Goal: Transaction & Acquisition: Purchase product/service

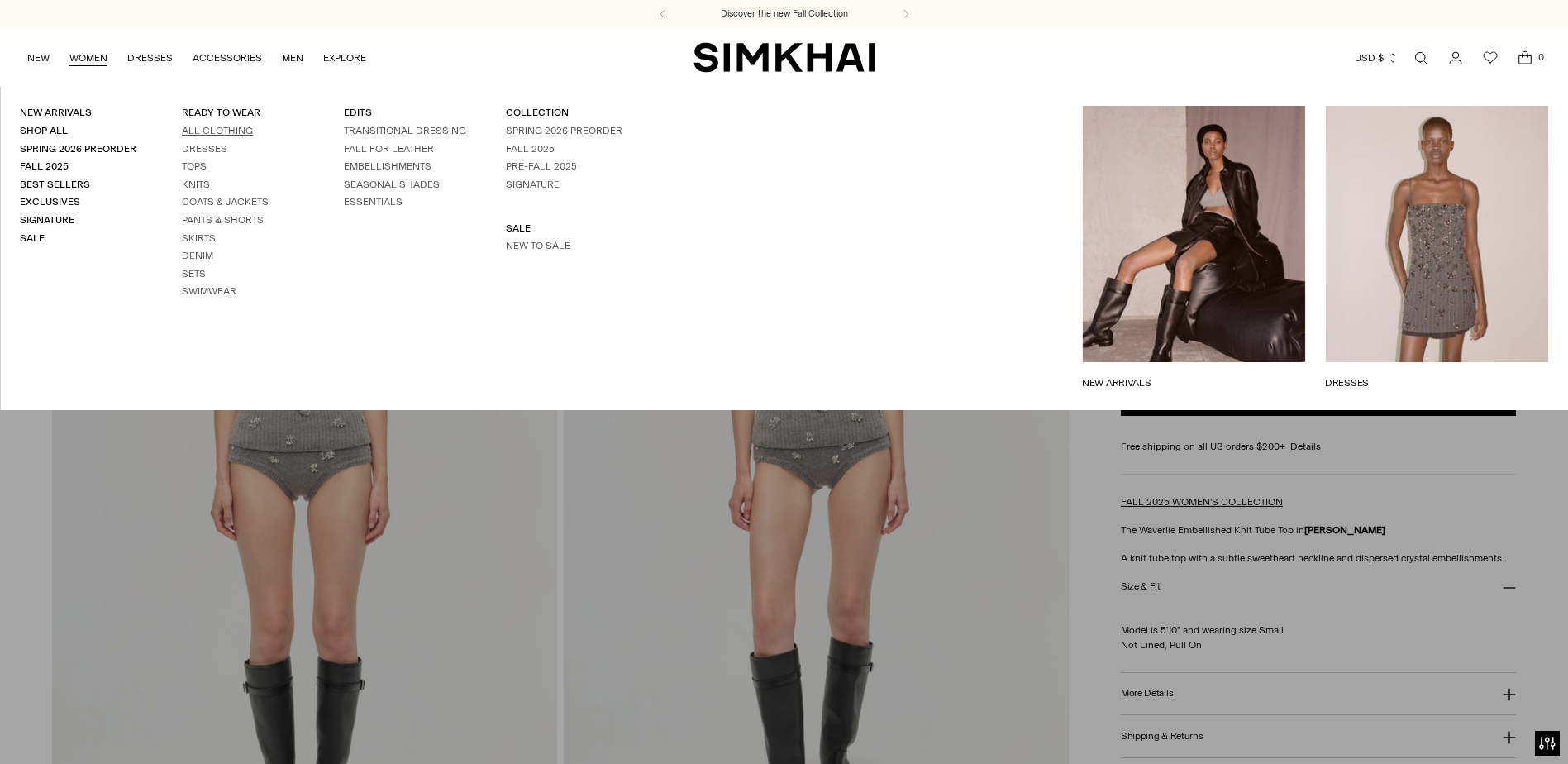
click at [207, 131] on link "All Clothing" at bounding box center [218, 130] width 71 height 12
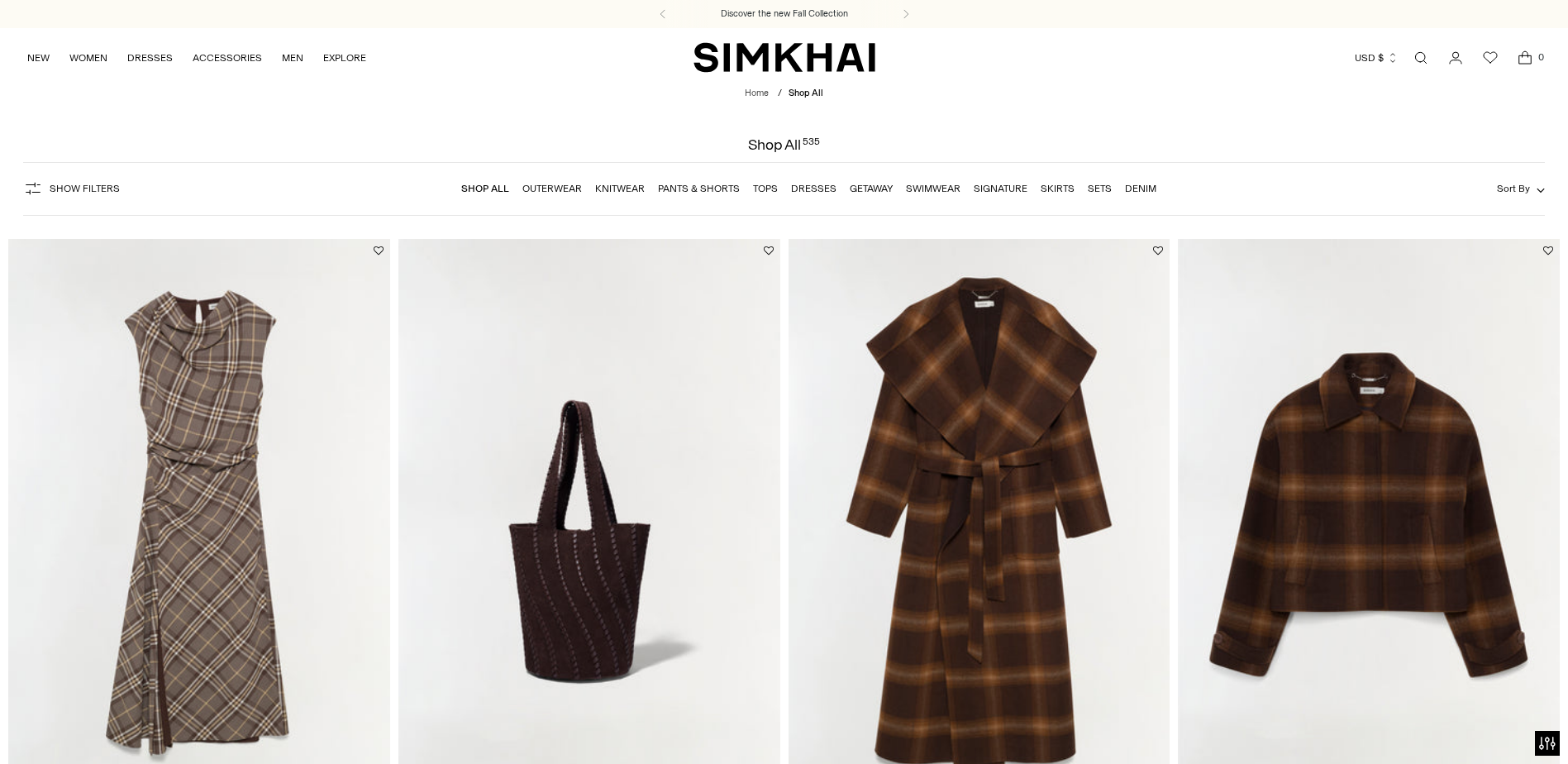
scroll to position [165, 0]
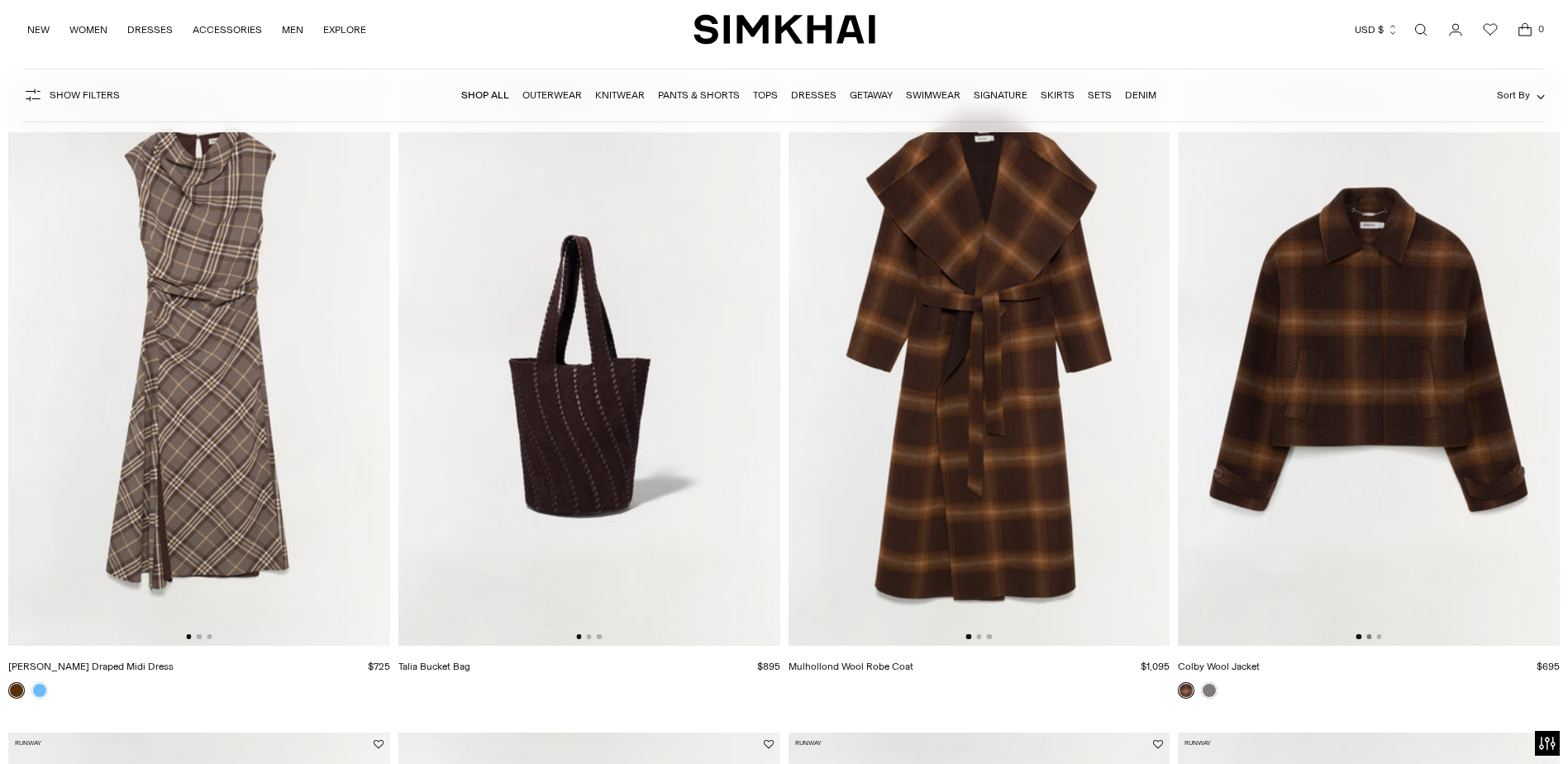
click at [1371, 636] on button "Go to slide 2" at bounding box center [1369, 636] width 5 height 5
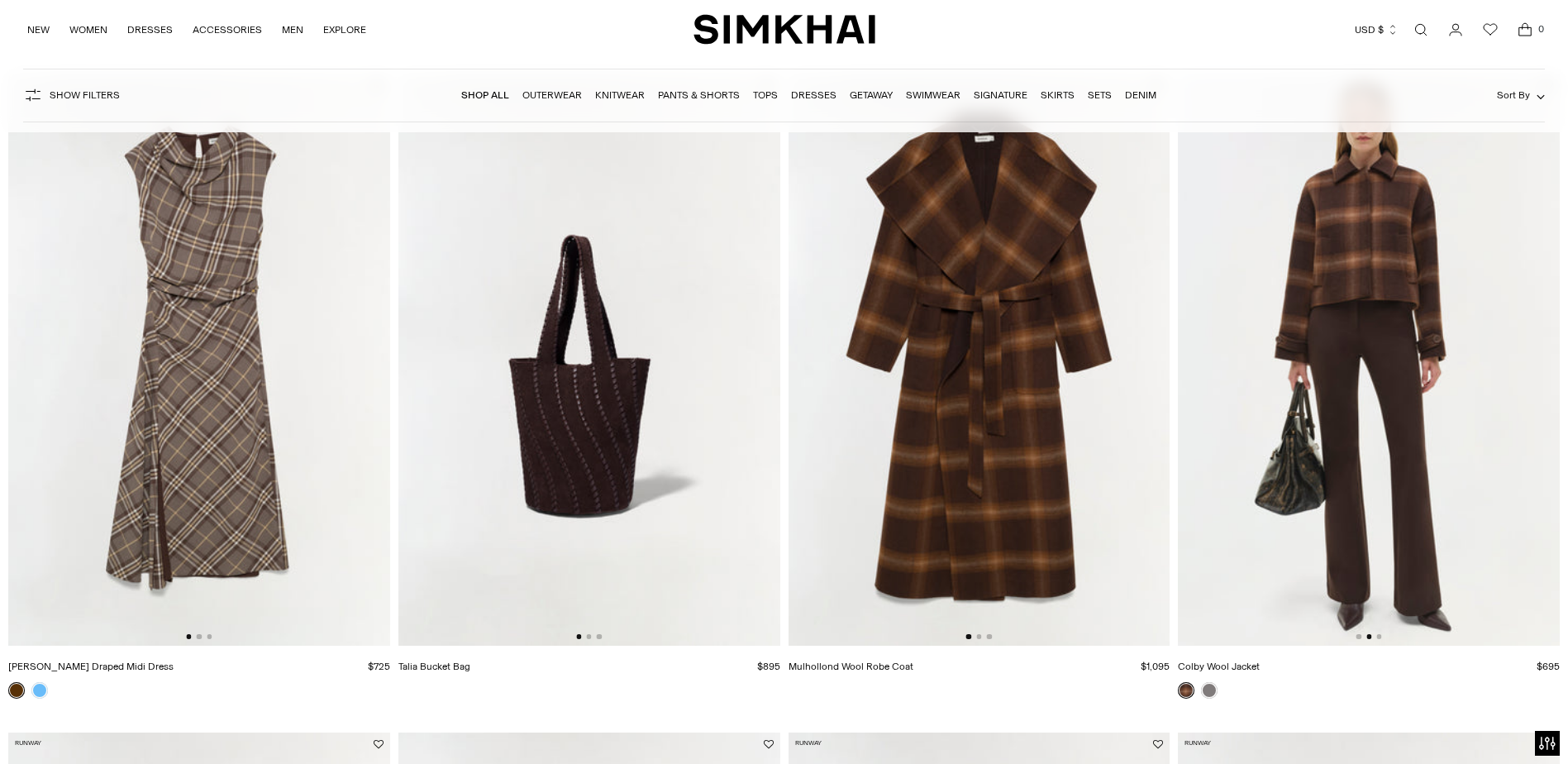
click at [1382, 637] on img at bounding box center [1369, 359] width 382 height 572
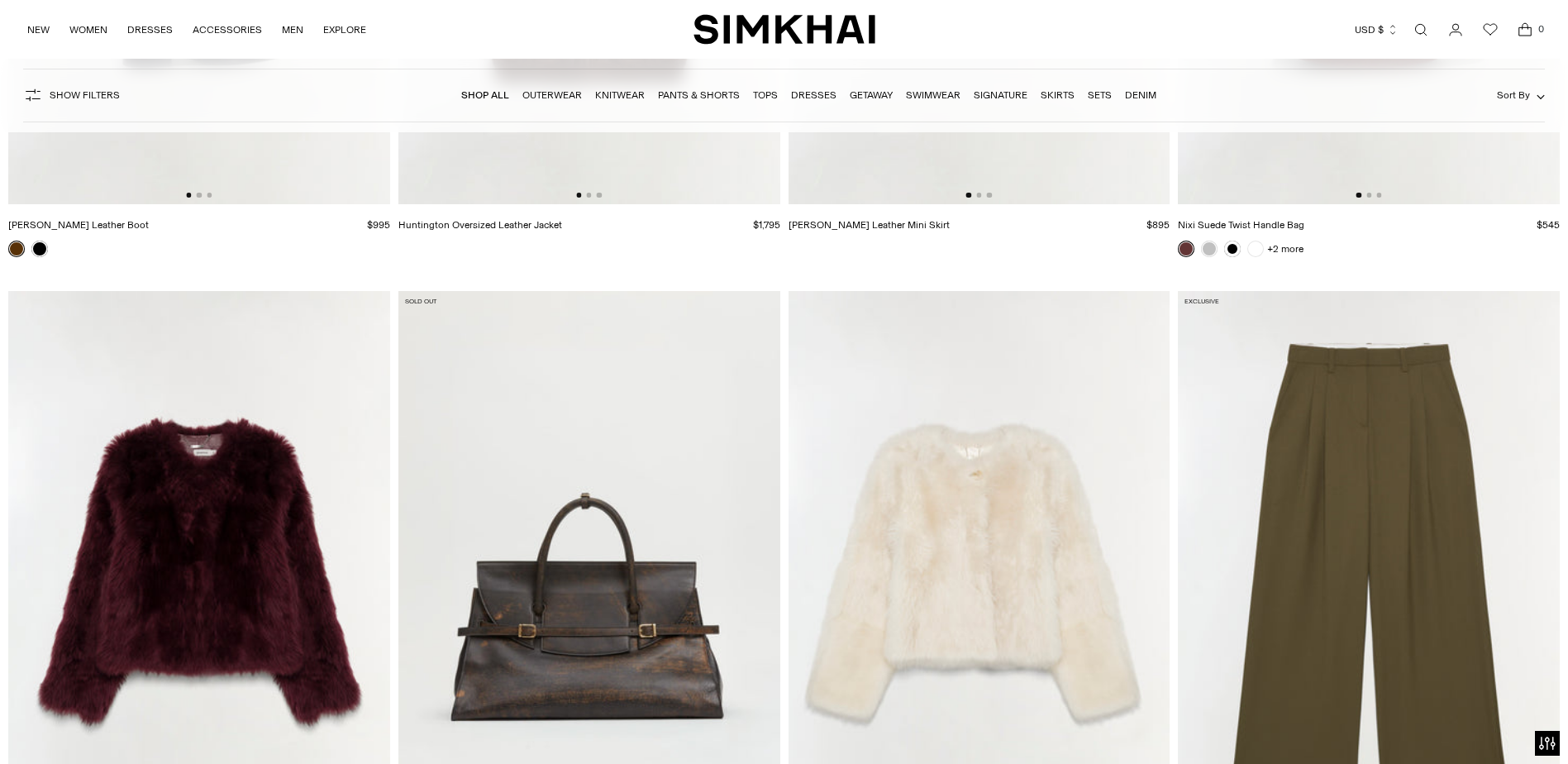
scroll to position [4793, 0]
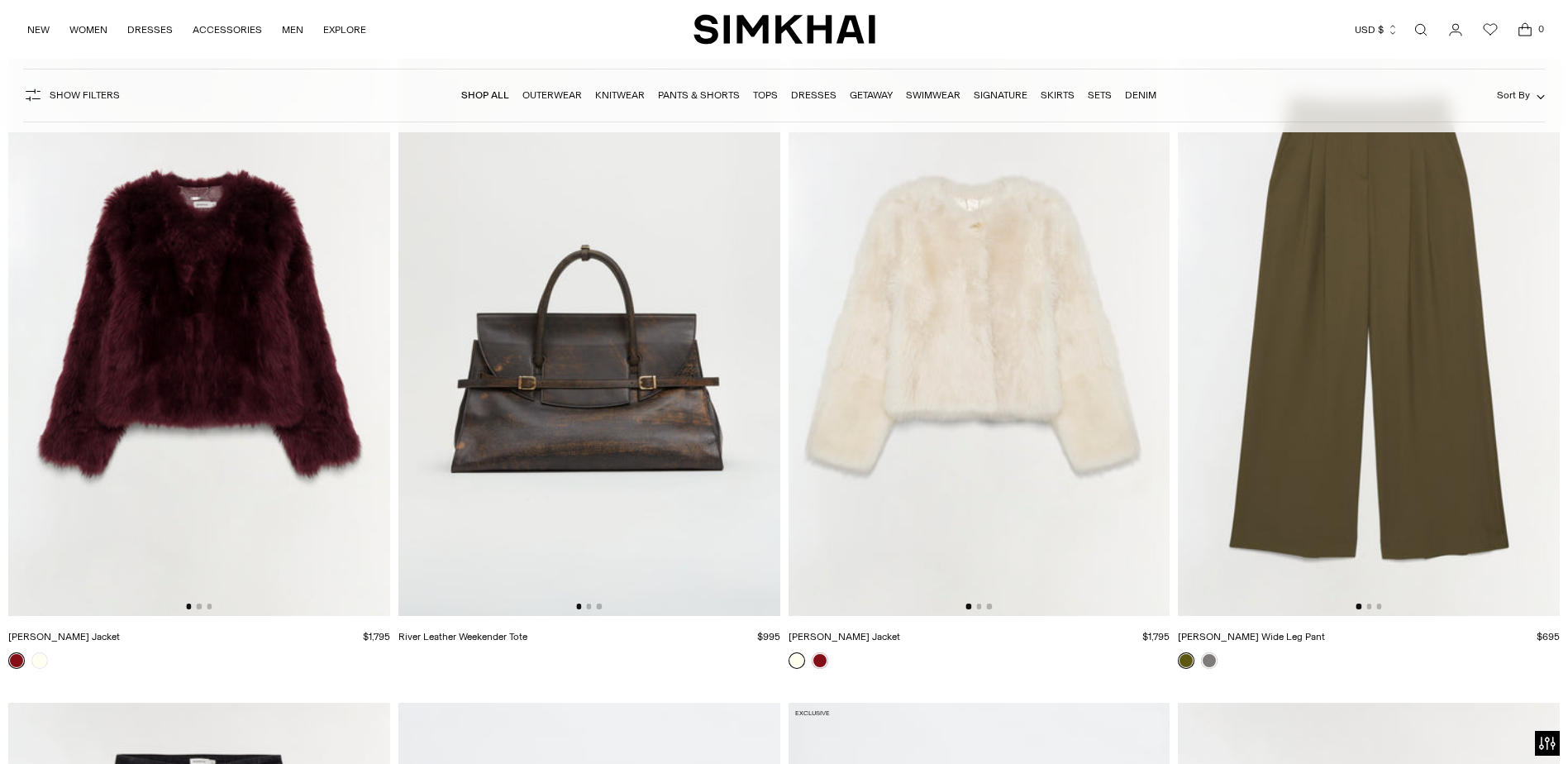
click at [194, 382] on img at bounding box center [199, 329] width 382 height 572
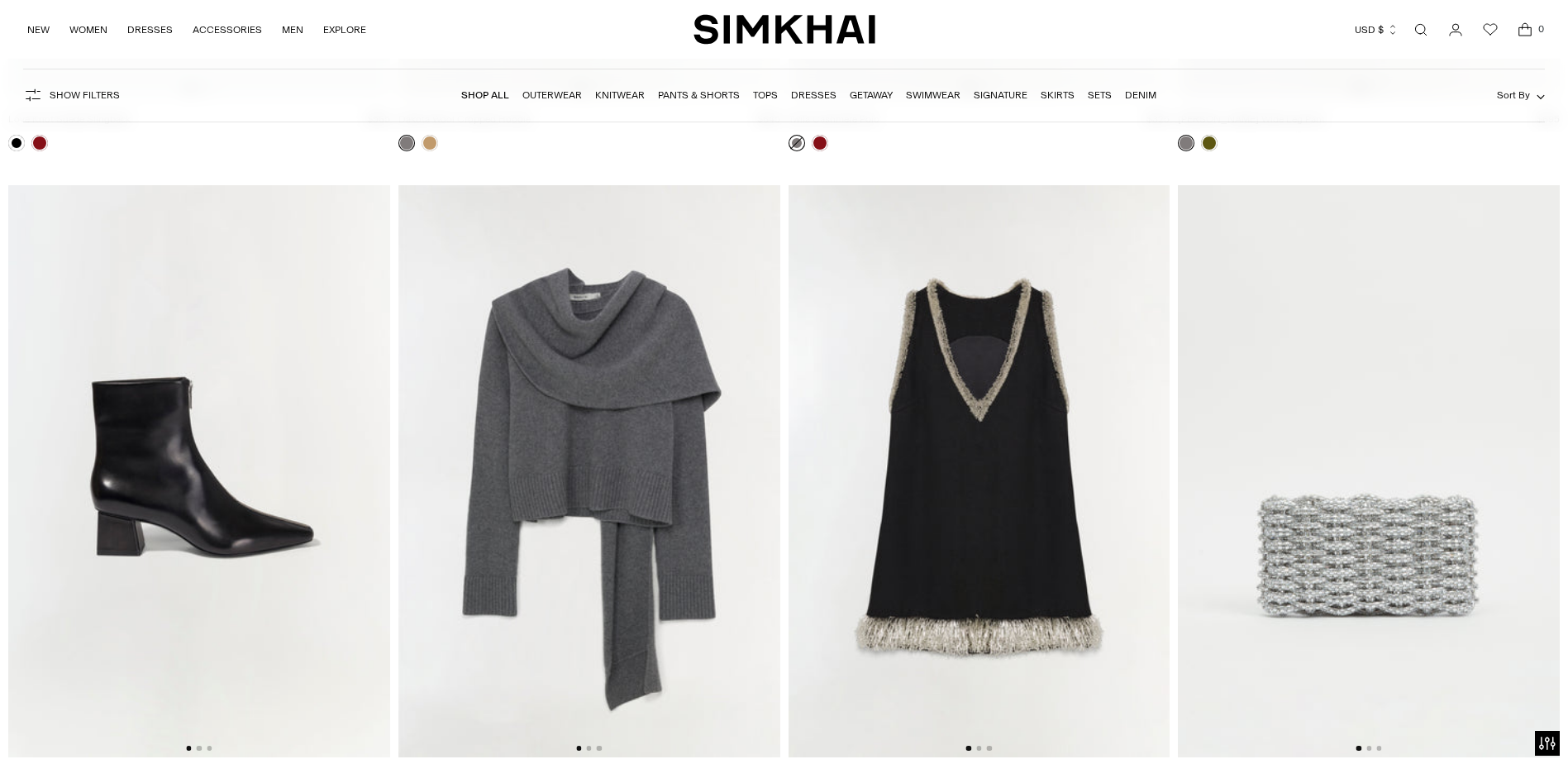
scroll to position [12810, 0]
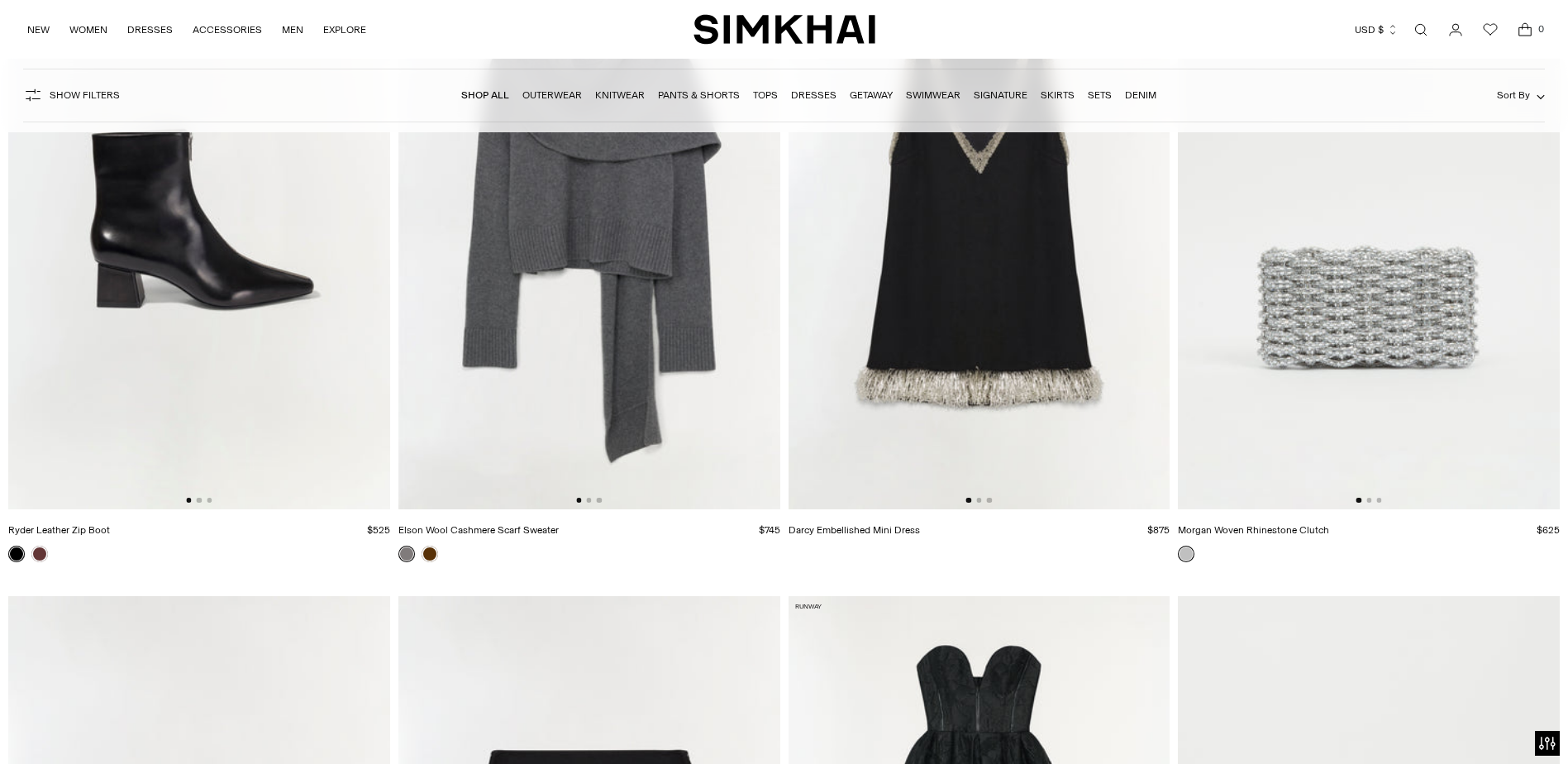
click at [1006, 273] on img at bounding box center [979, 222] width 382 height 572
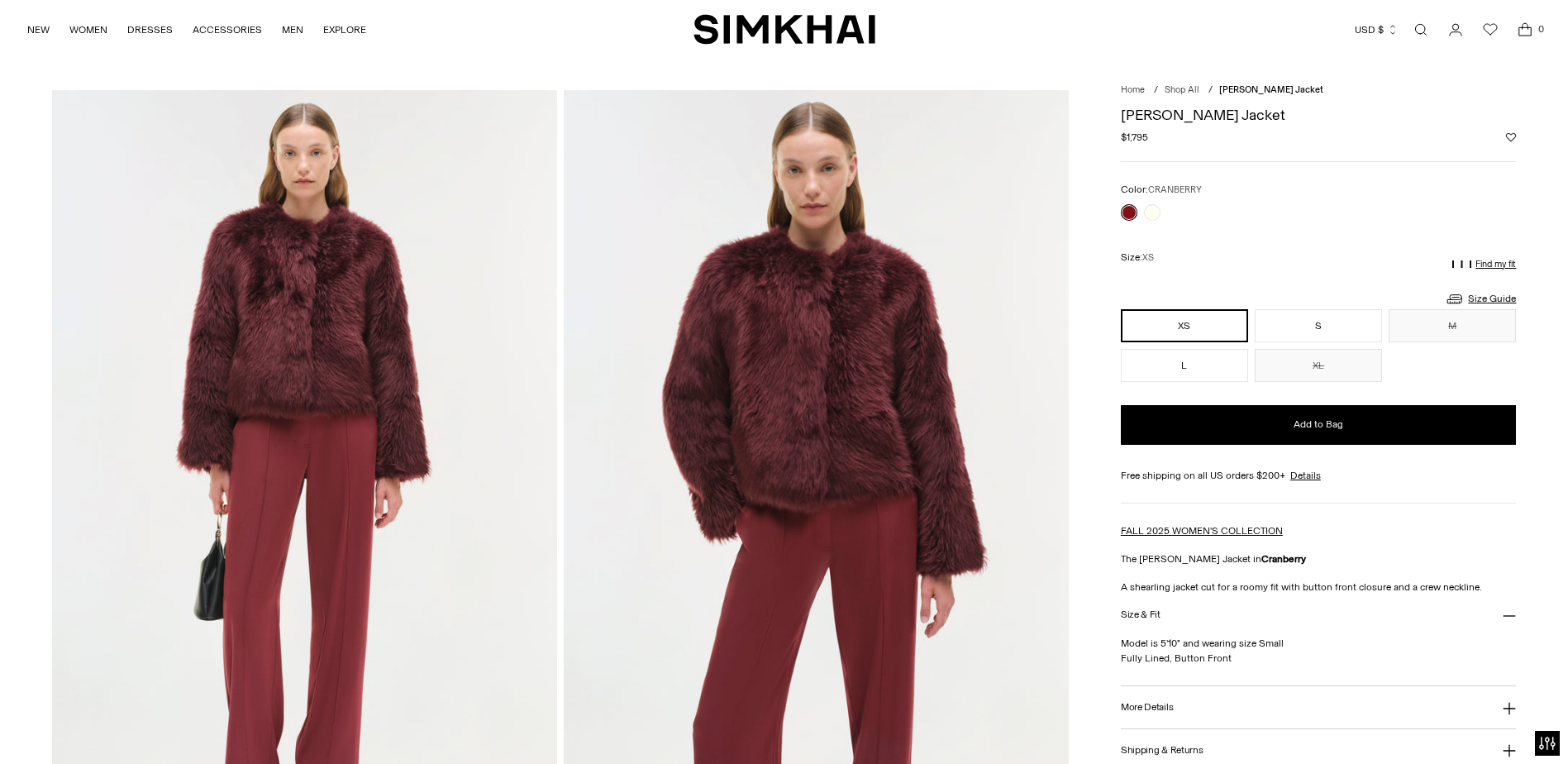
scroll to position [82, 0]
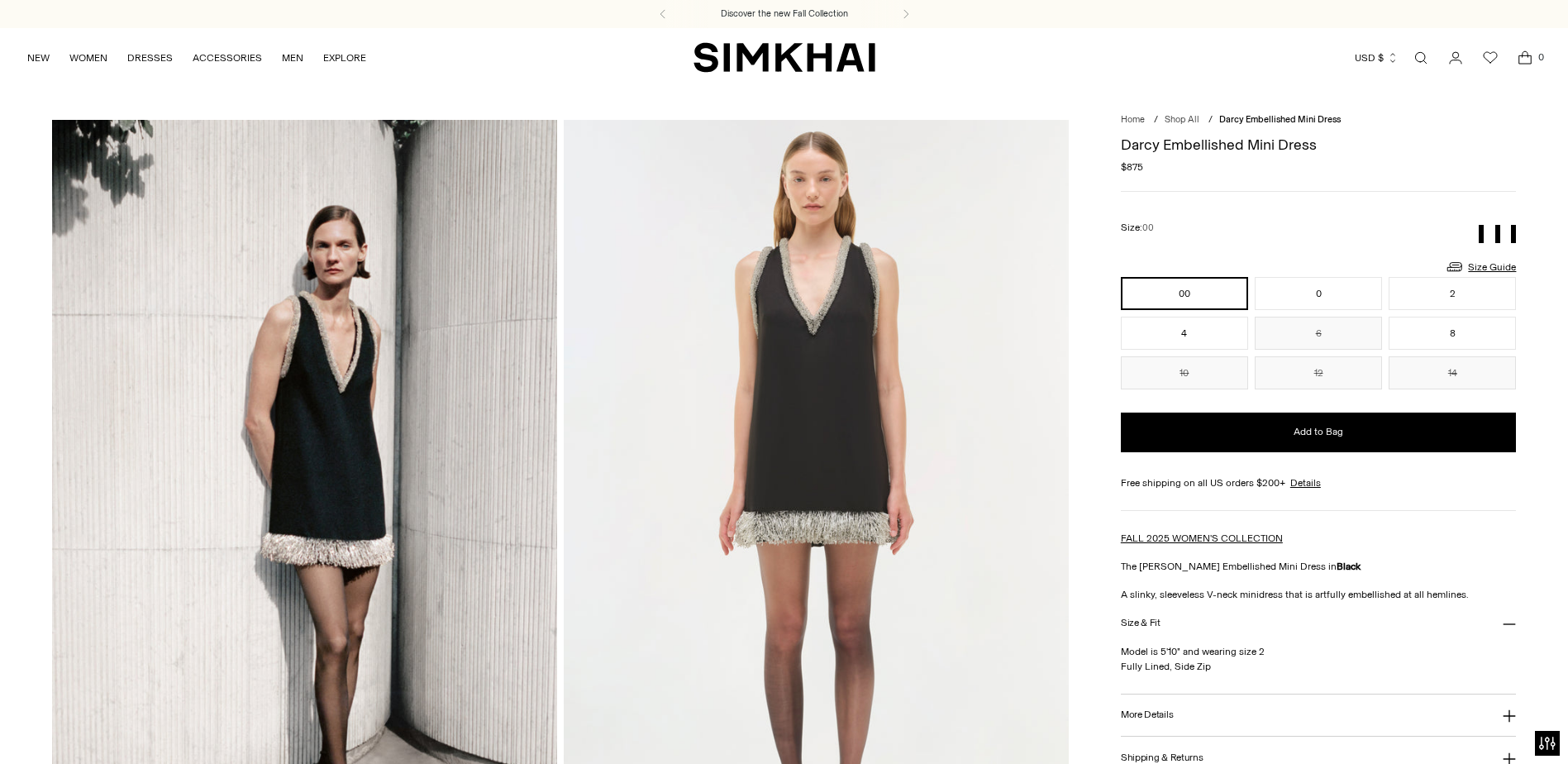
click at [369, 348] on img at bounding box center [304, 498] width 505 height 758
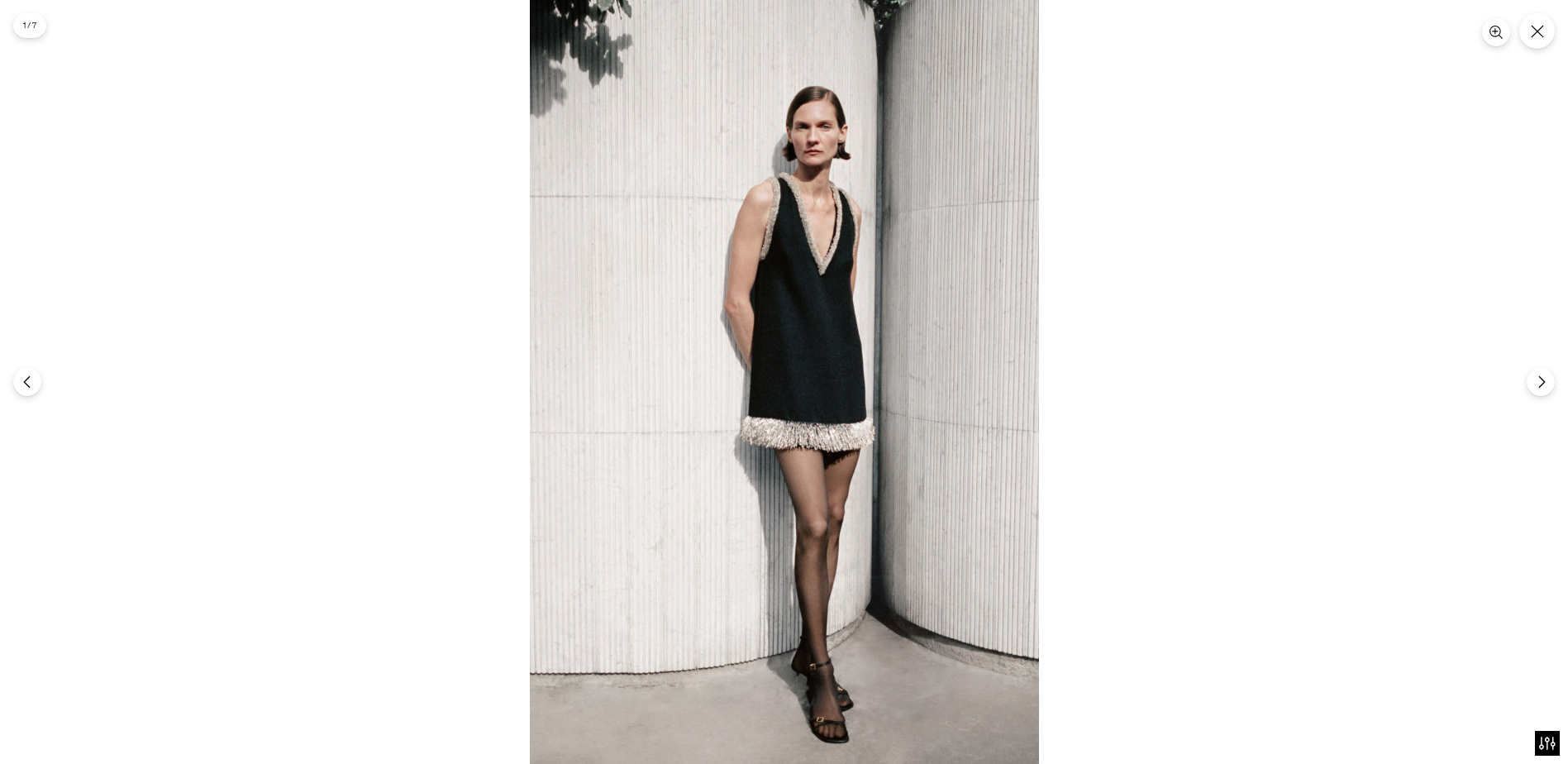
click at [825, 350] on img at bounding box center [784, 382] width 509 height 764
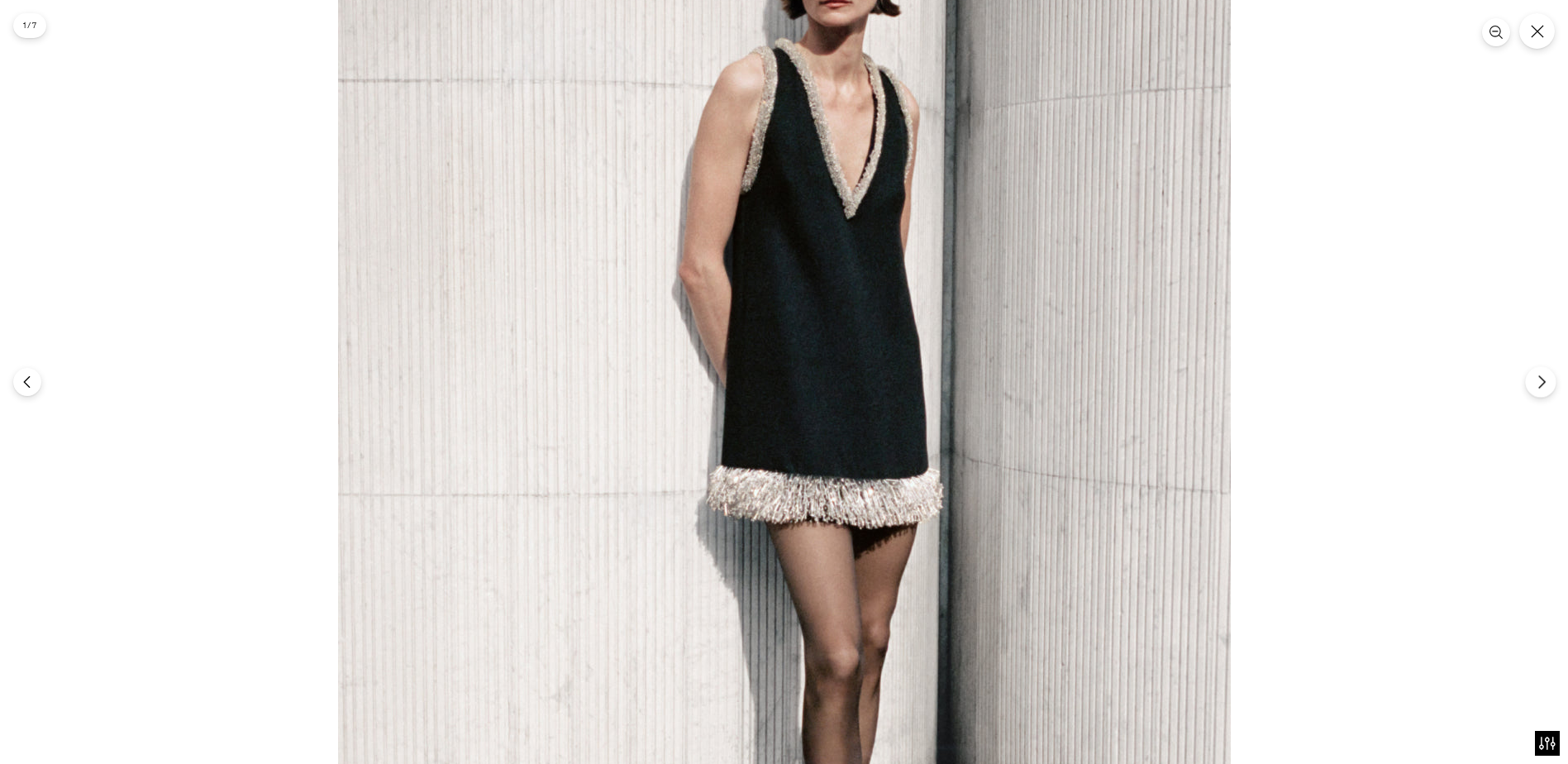
click at [1534, 384] on icon "Next" at bounding box center [1542, 382] width 15 height 15
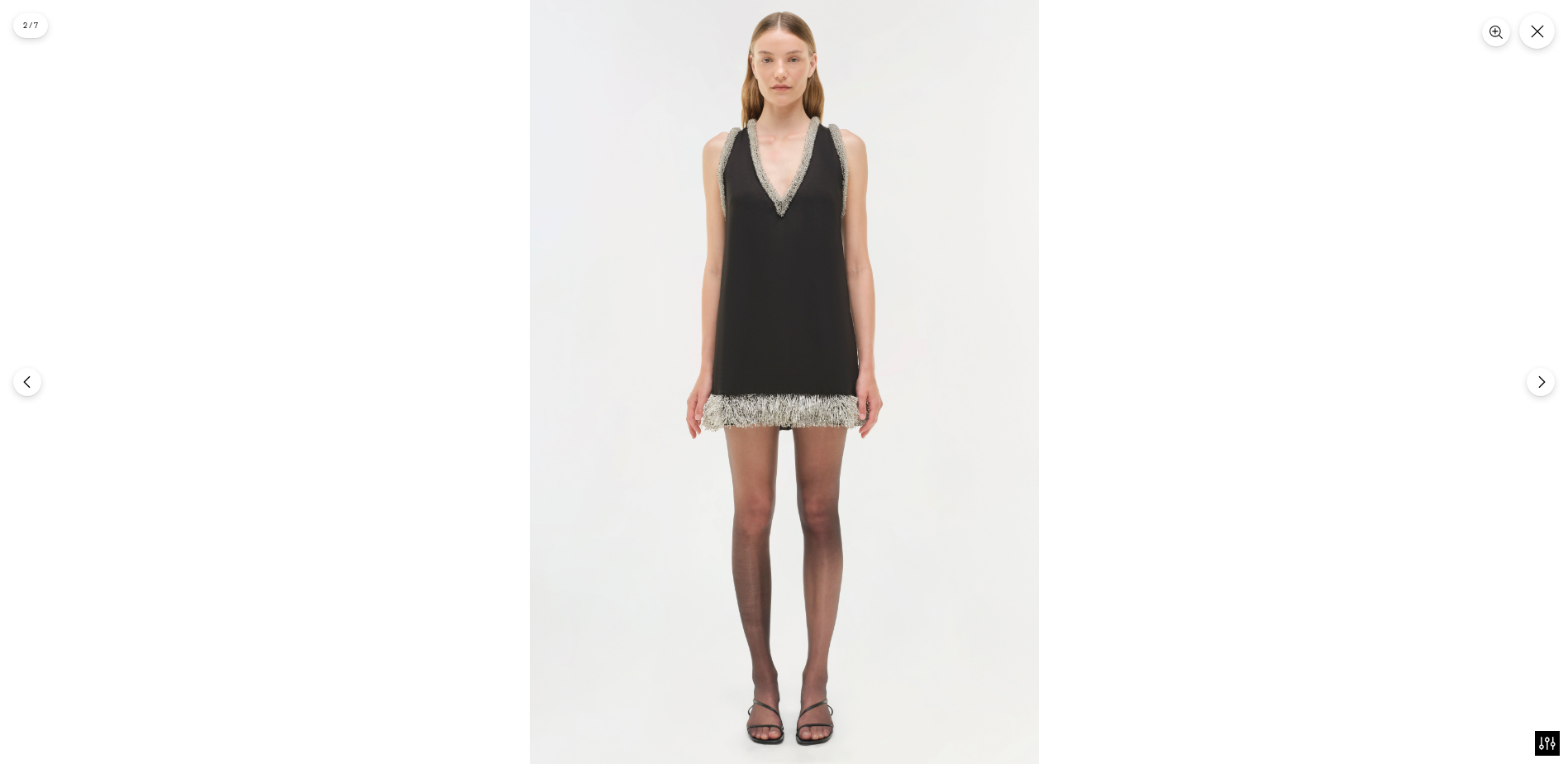
click at [906, 365] on img at bounding box center [784, 382] width 509 height 764
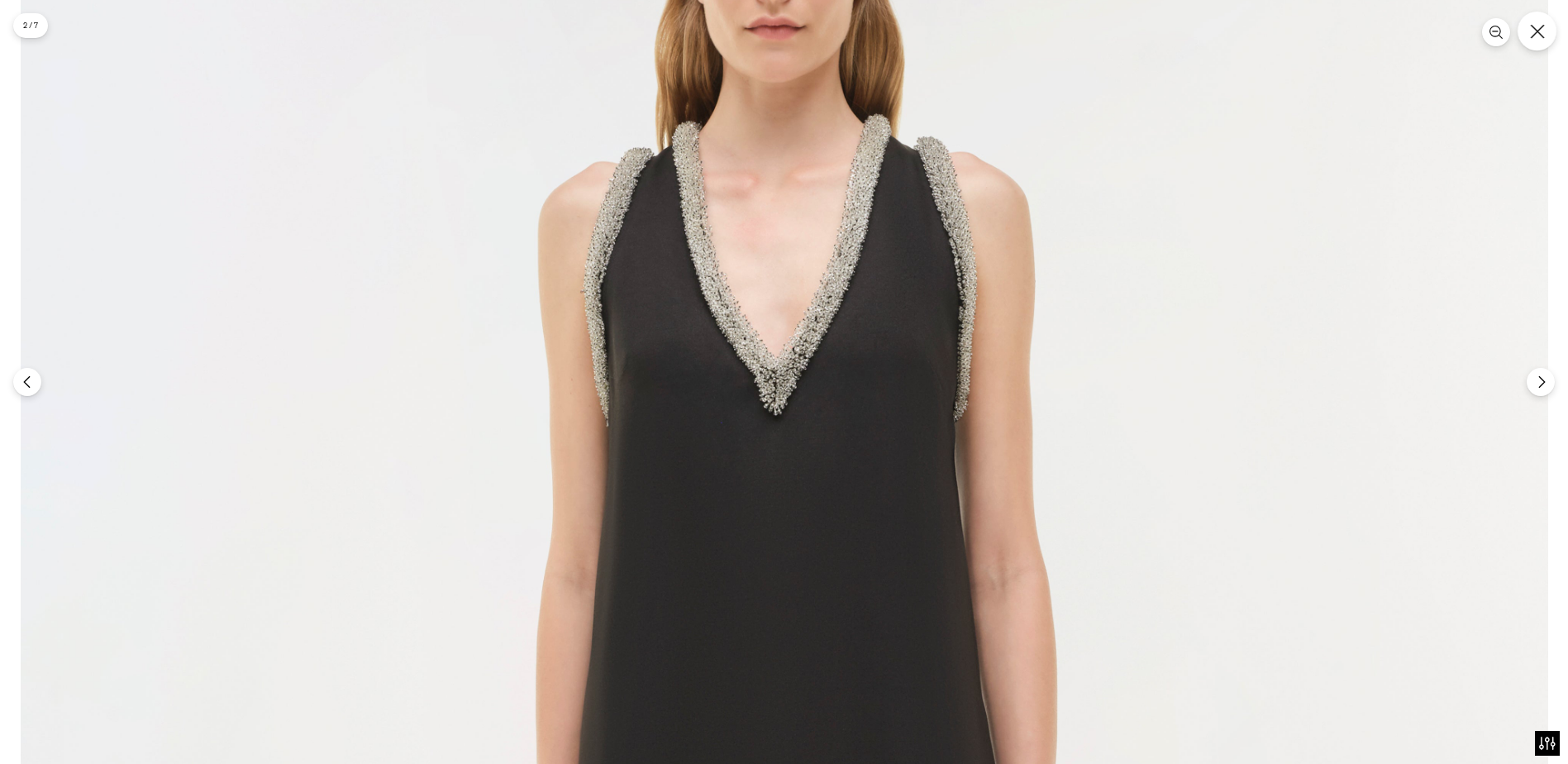
click at [1543, 36] on icon "Close" at bounding box center [1537, 31] width 14 height 14
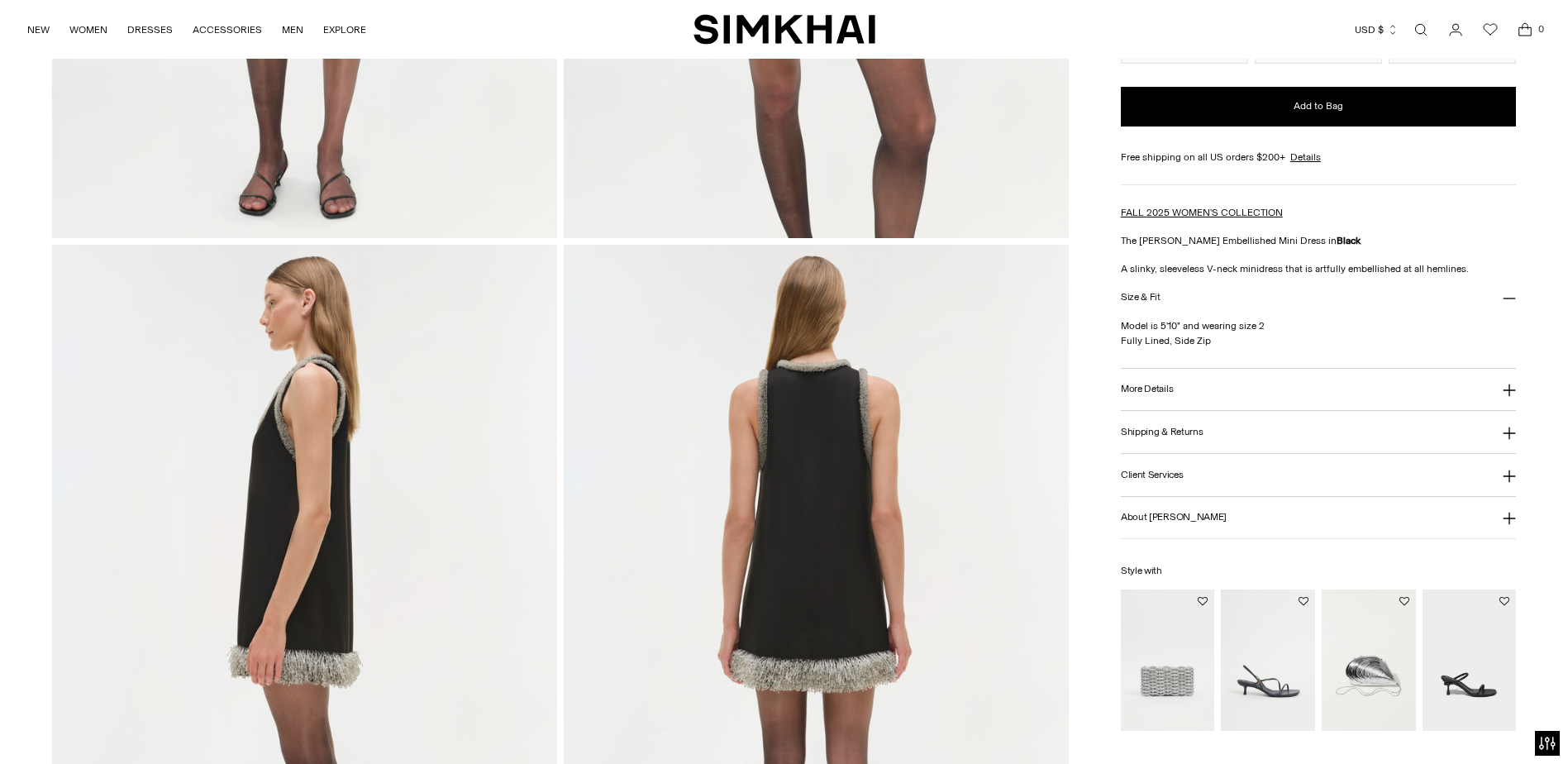
scroll to position [1405, 0]
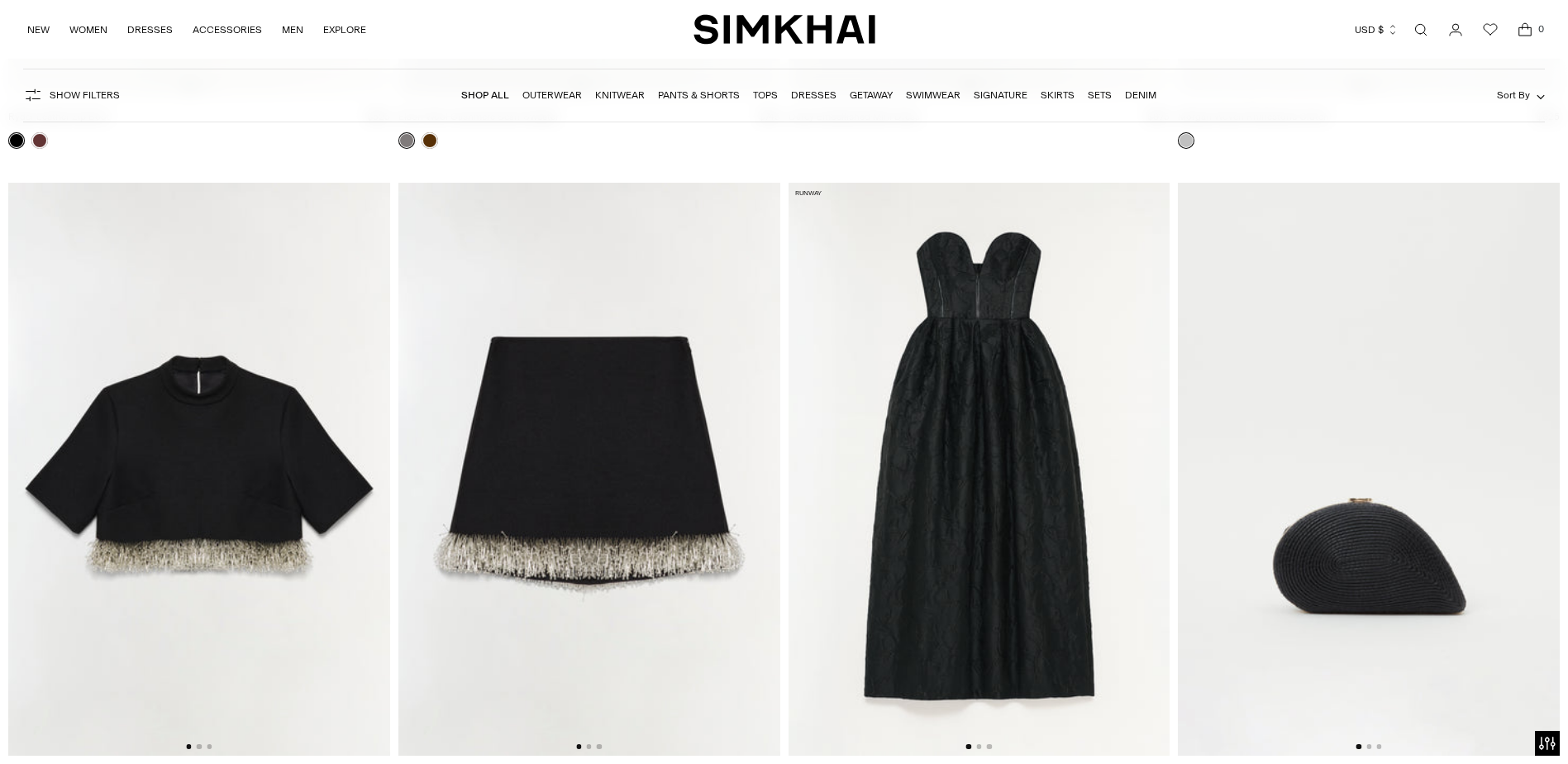
scroll to position [0, 382]
click at [222, 405] on img at bounding box center [199, 469] width 382 height 572
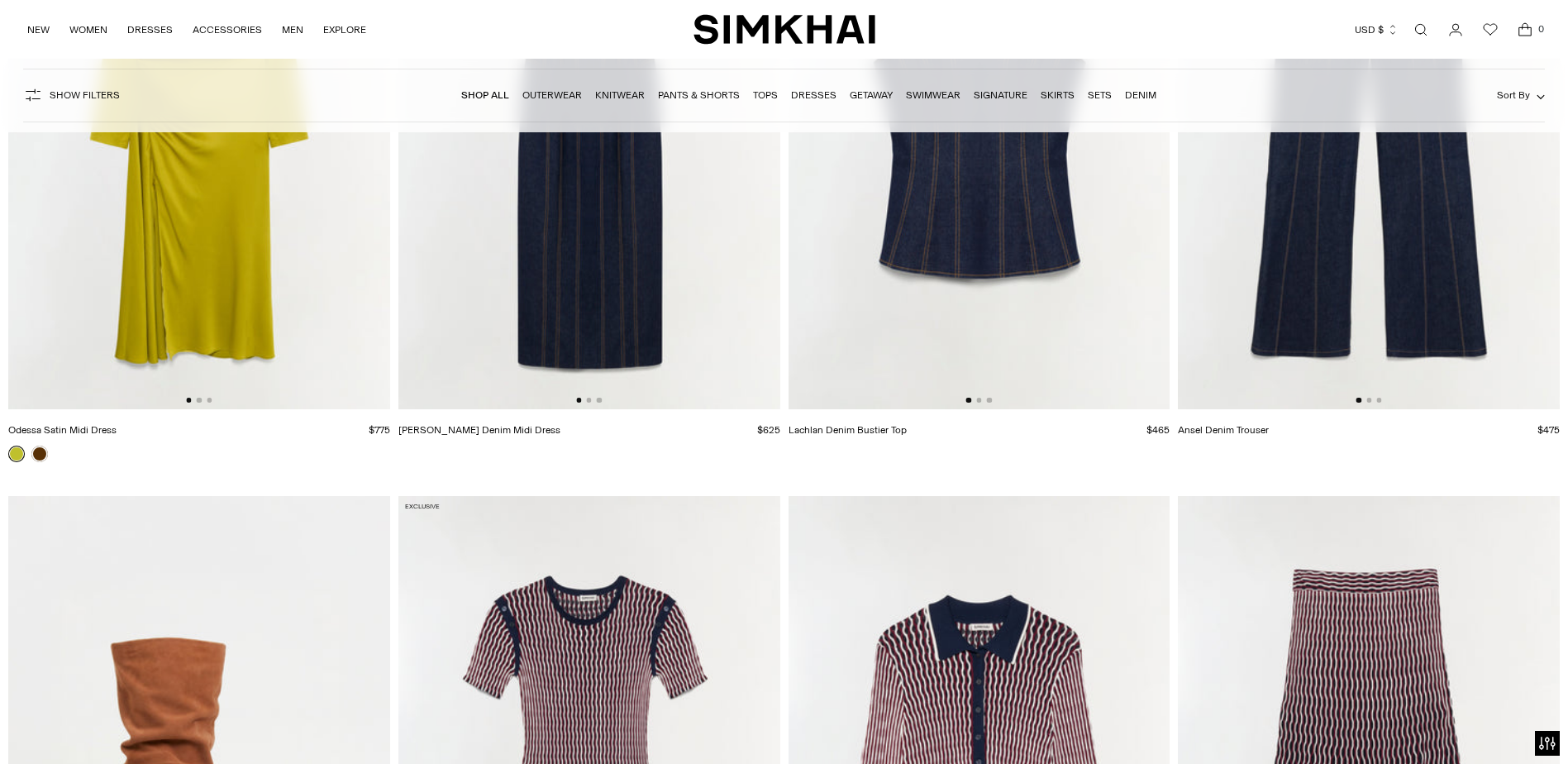
scroll to position [19173, 0]
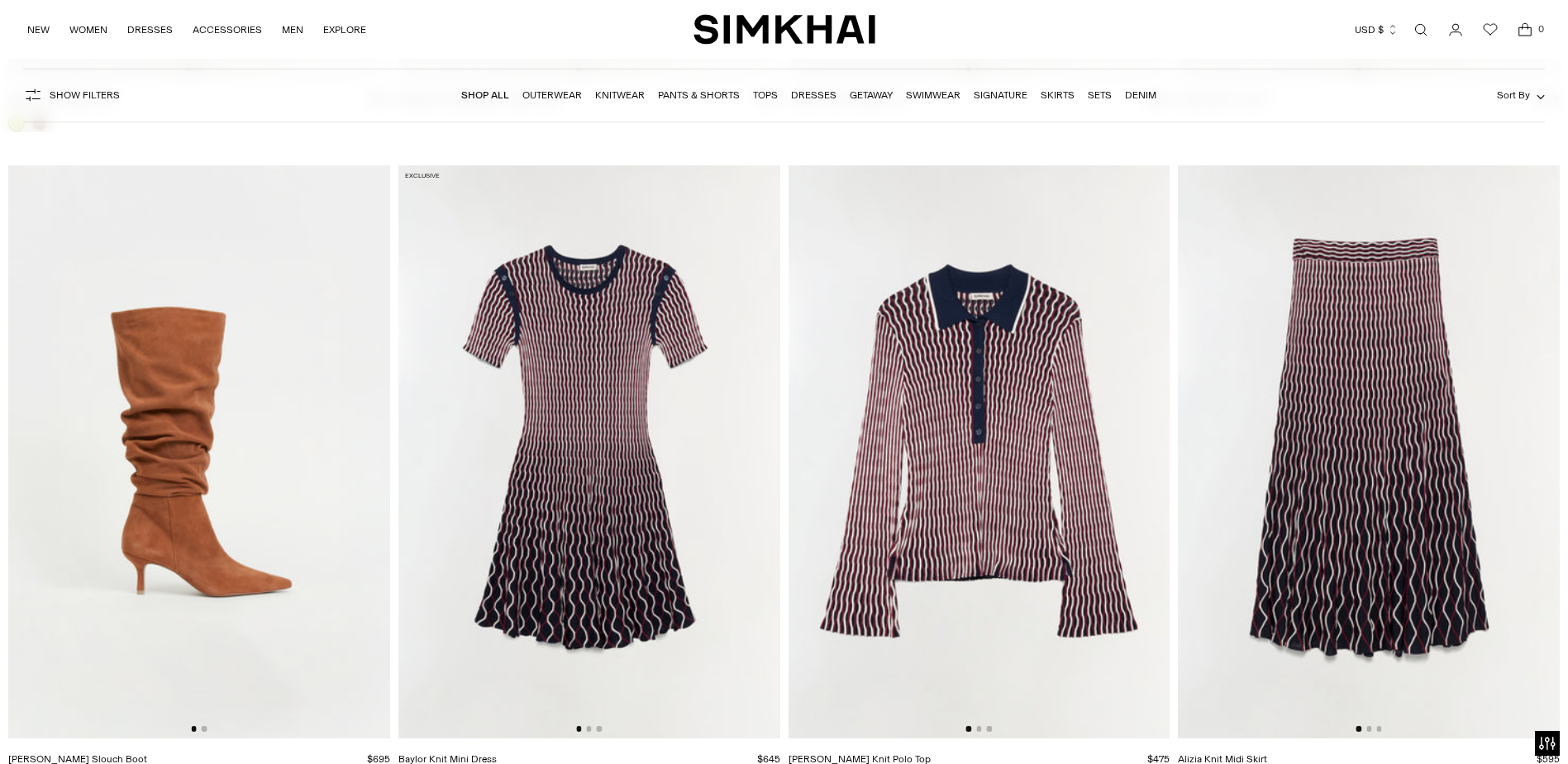
click at [1014, 475] on img at bounding box center [979, 451] width 382 height 572
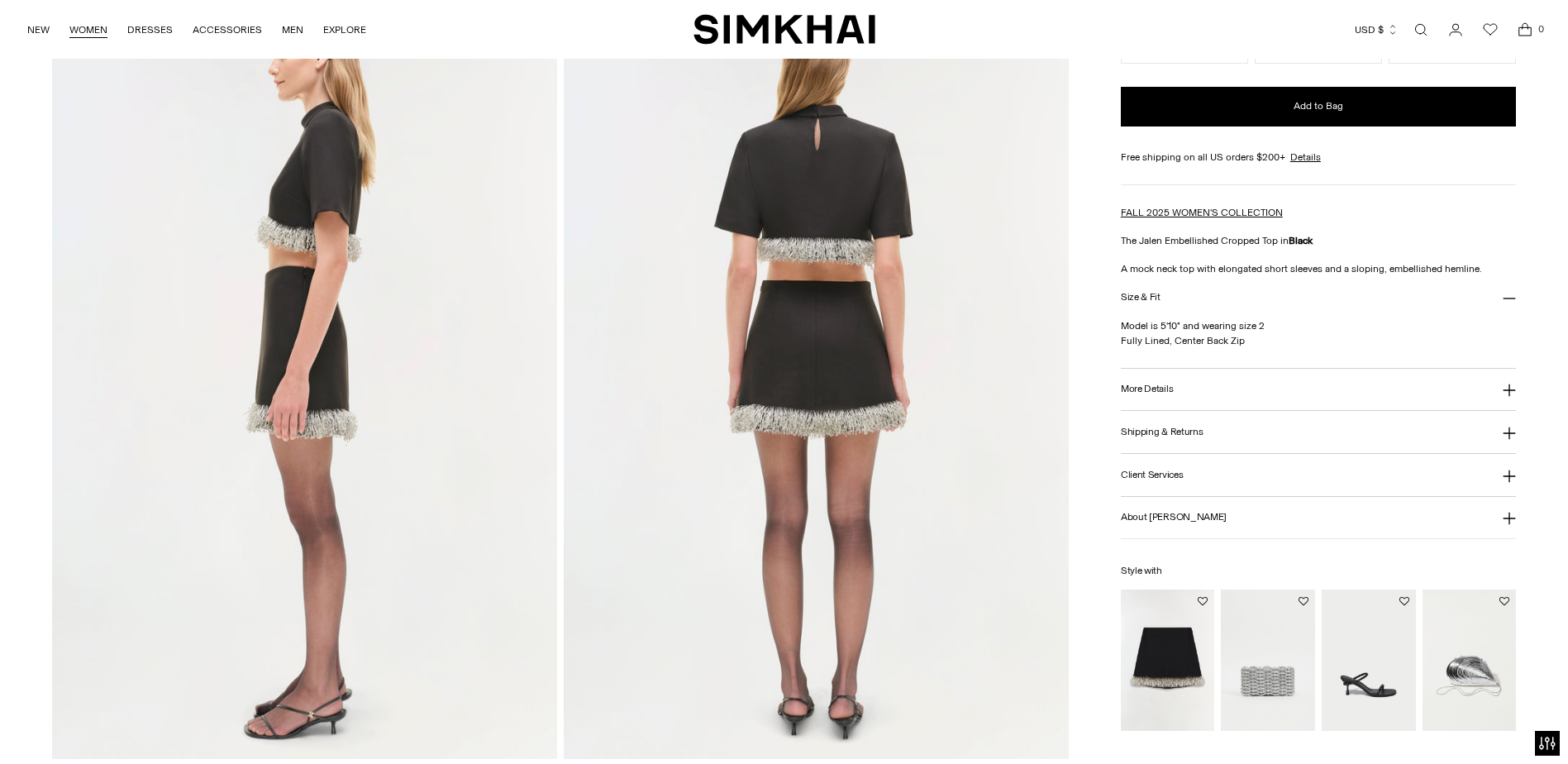
scroll to position [909, 0]
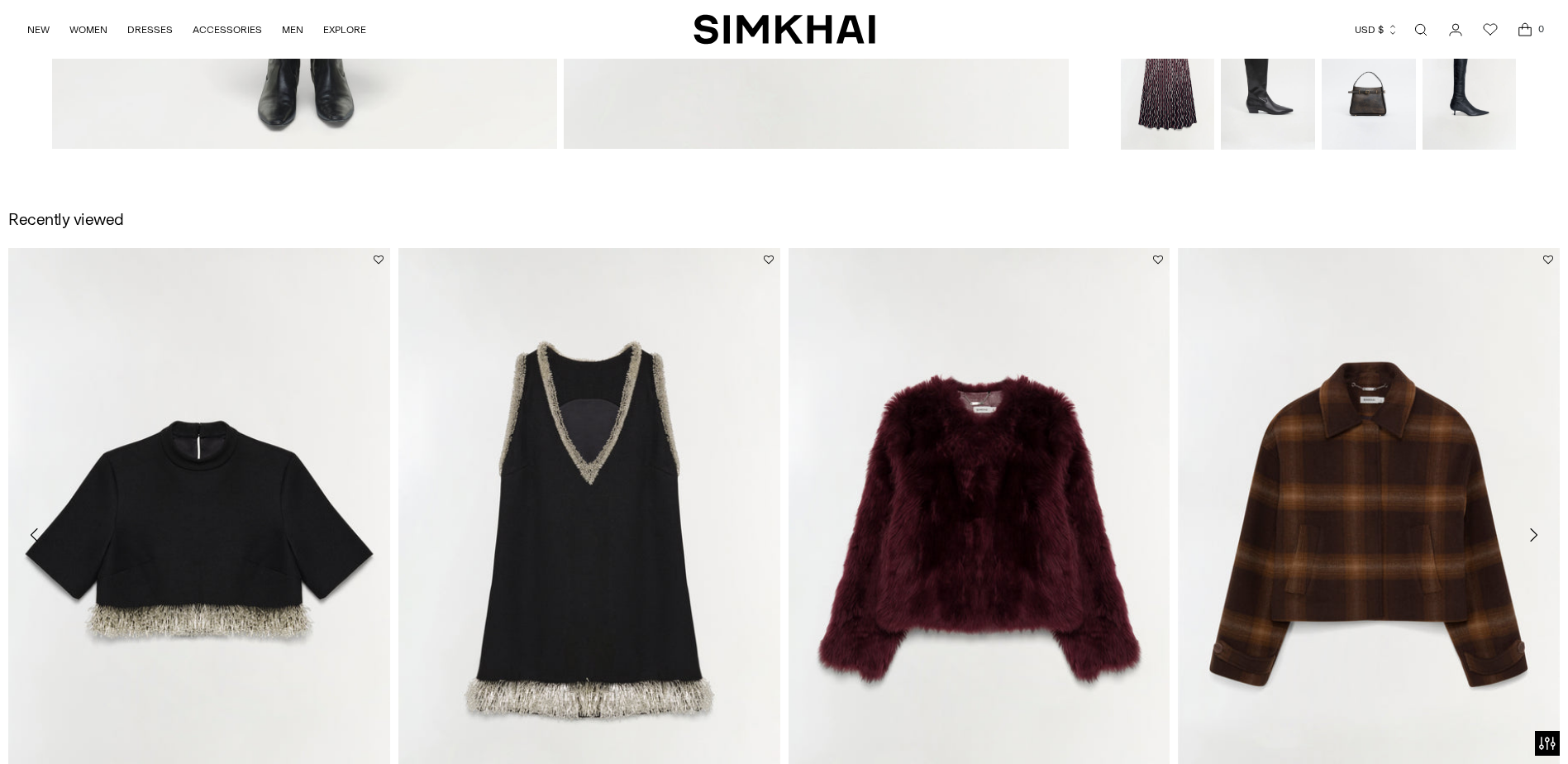
scroll to position [2479, 0]
